Goal: Task Accomplishment & Management: Manage account settings

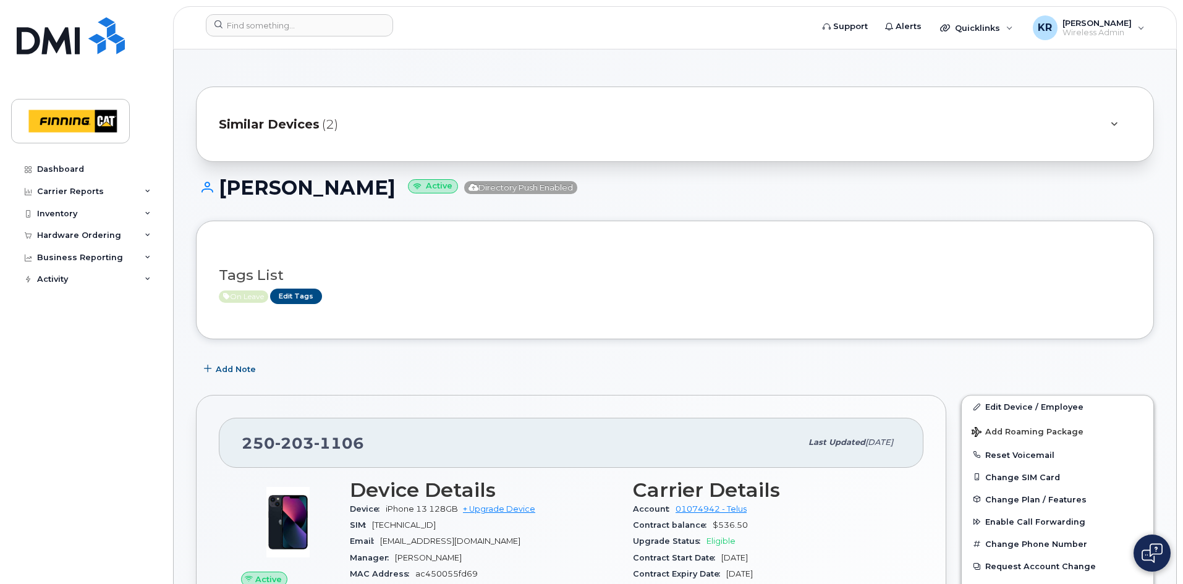
scroll to position [124, 0]
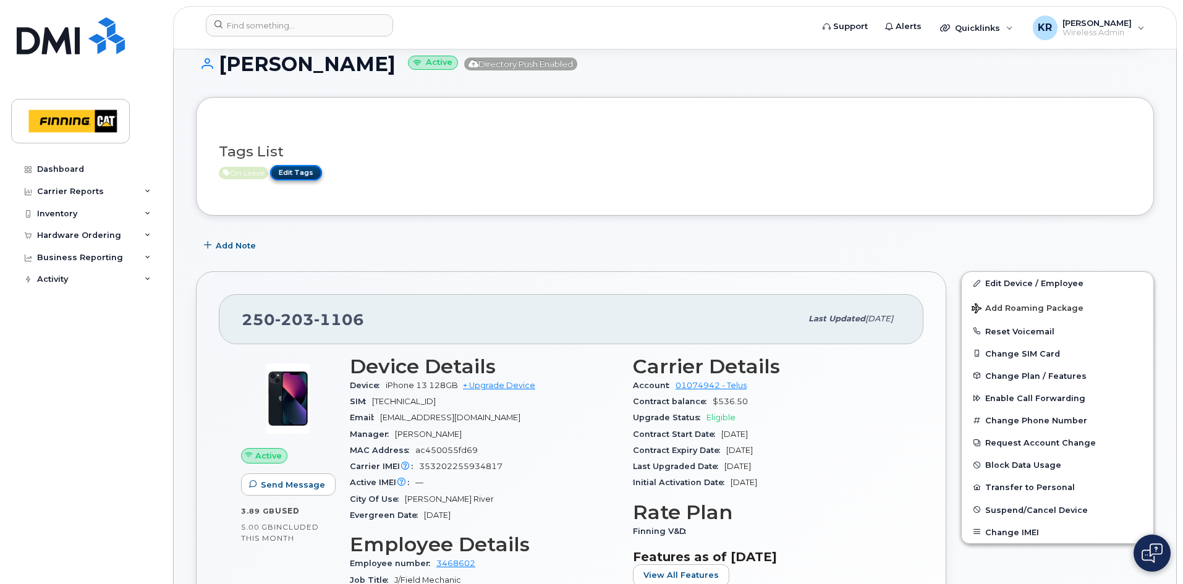
click at [294, 173] on link "Edit Tags" at bounding box center [296, 172] width 52 height 15
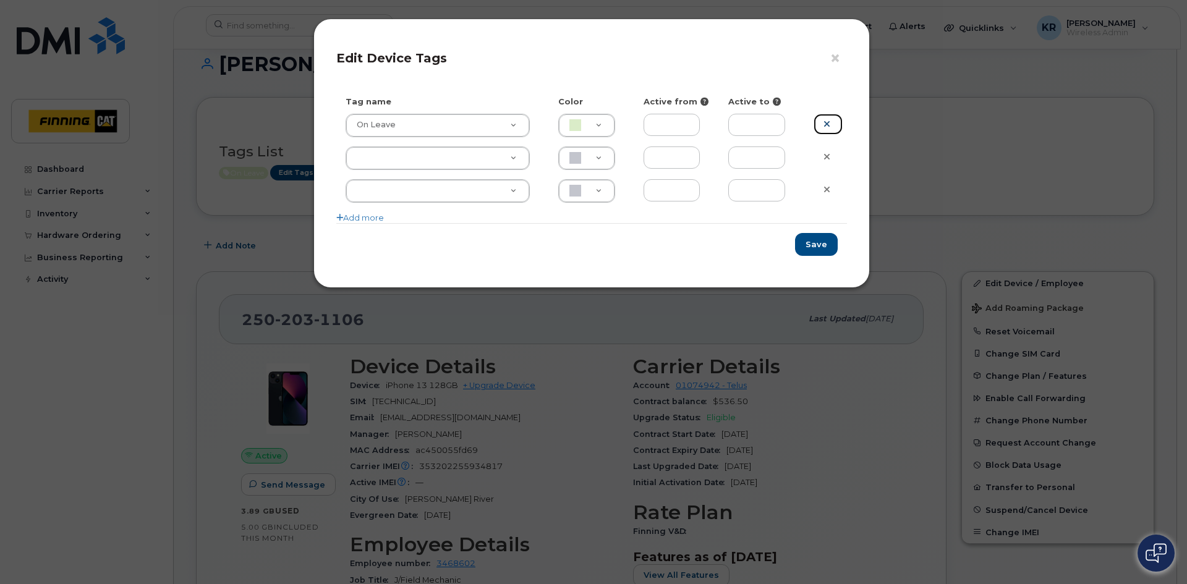
click at [826, 125] on icon at bounding box center [826, 123] width 7 height 9
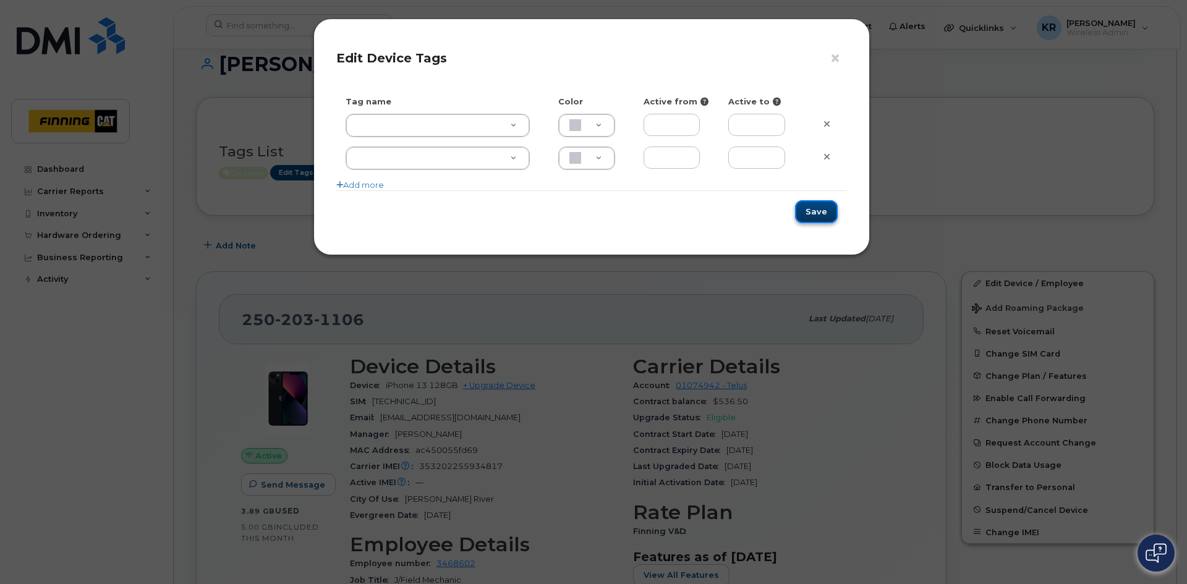
click at [814, 205] on button "Save" at bounding box center [816, 211] width 43 height 23
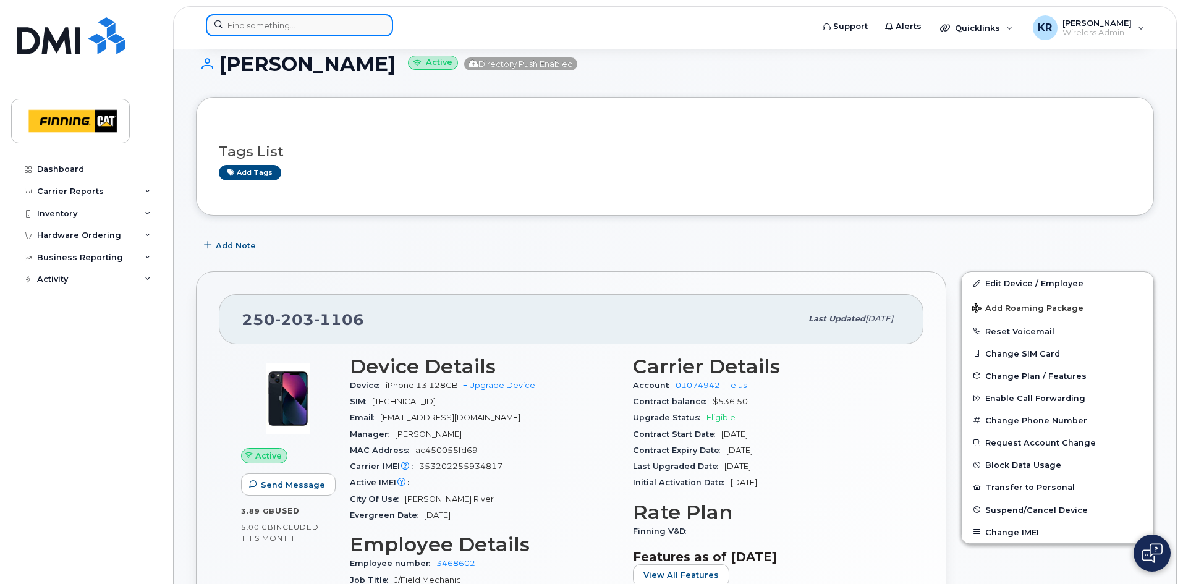
click at [291, 23] on input at bounding box center [299, 25] width 187 height 22
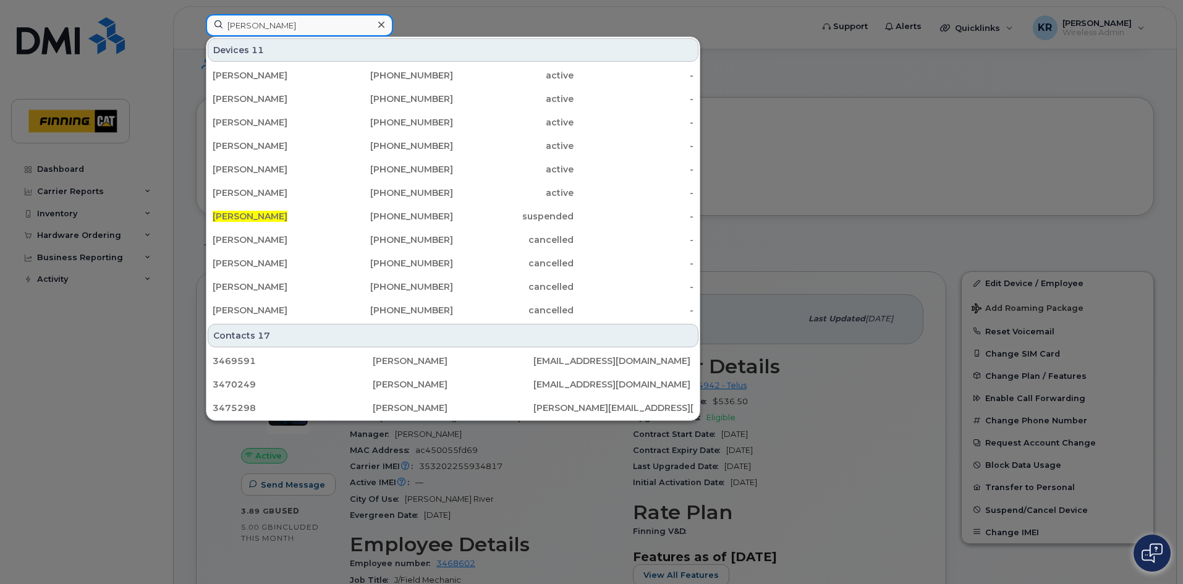
type input "[PERSON_NAME]"
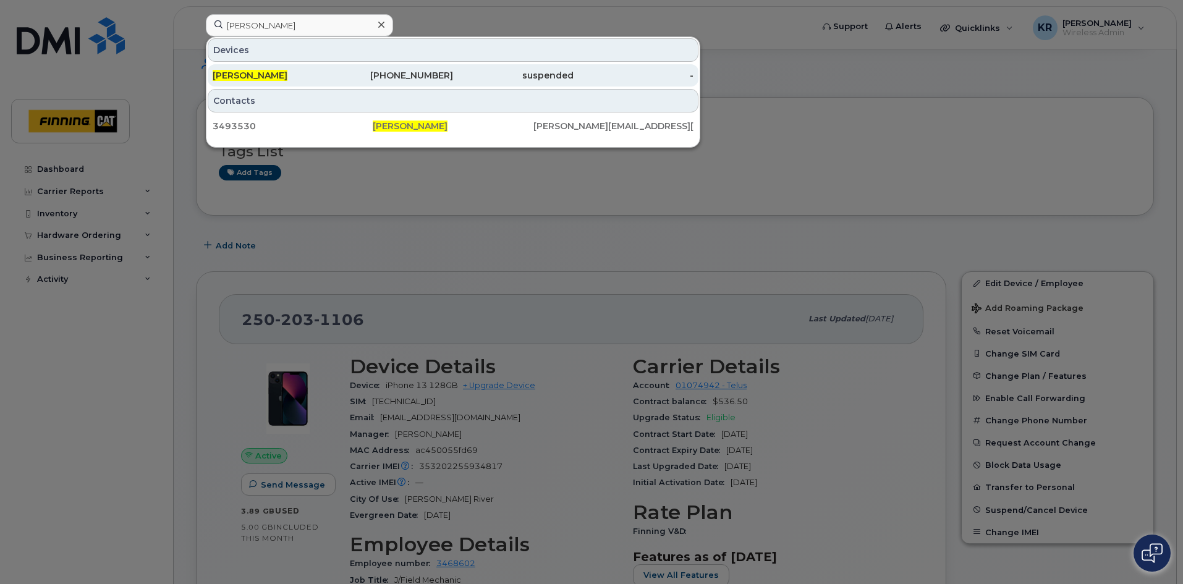
click at [406, 82] on div "[PHONE_NUMBER]" at bounding box center [393, 75] width 121 height 22
